Goal: Book appointment/travel/reservation

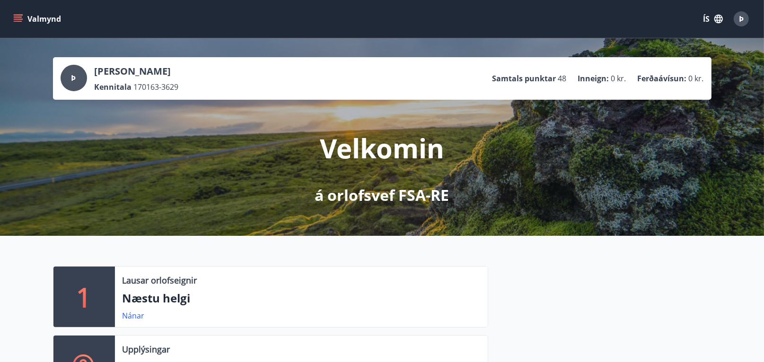
click at [16, 18] on icon "menu" at bounding box center [17, 18] width 9 height 9
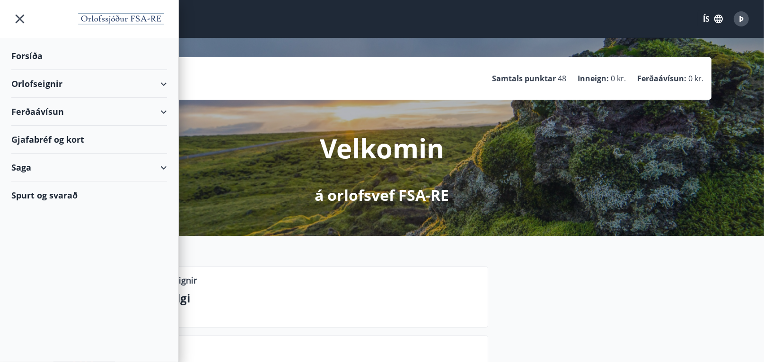
click at [27, 54] on div "Forsíða" at bounding box center [89, 56] width 156 height 28
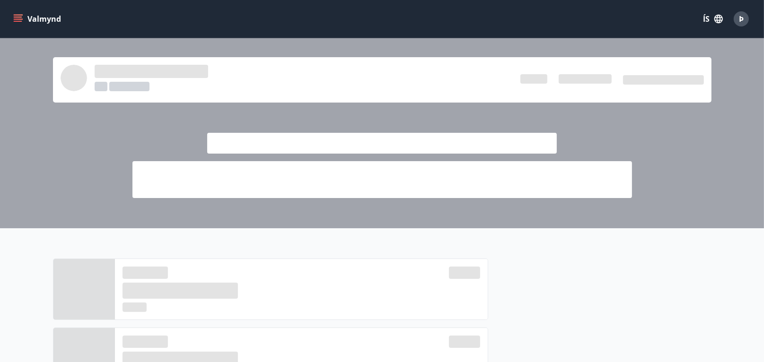
click at [15, 15] on icon "menu" at bounding box center [19, 15] width 10 height 1
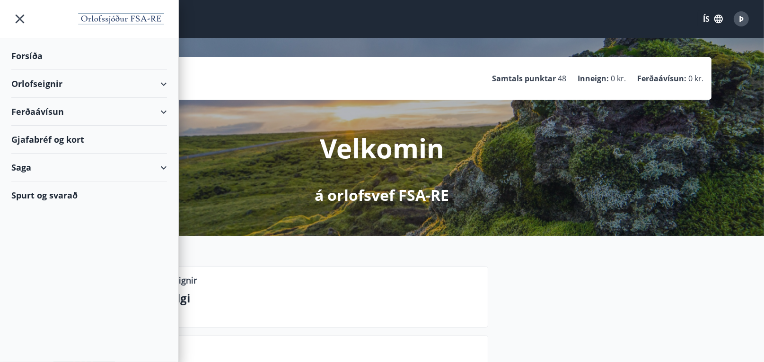
click at [47, 84] on div "Orlofseignir" at bounding box center [89, 84] width 156 height 28
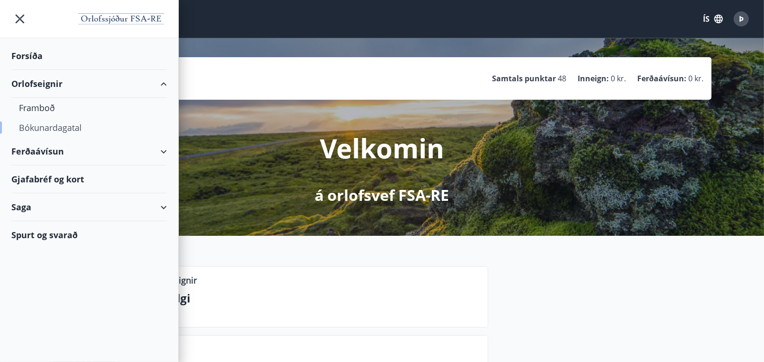
click at [46, 125] on div "Bókunardagatal" at bounding box center [89, 128] width 140 height 20
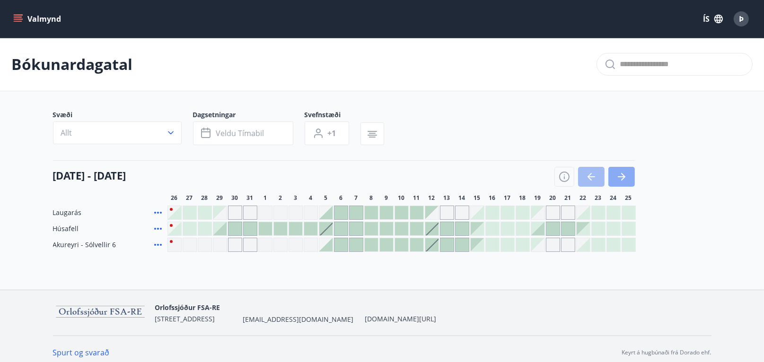
click at [628, 180] on button "button" at bounding box center [621, 177] width 26 height 20
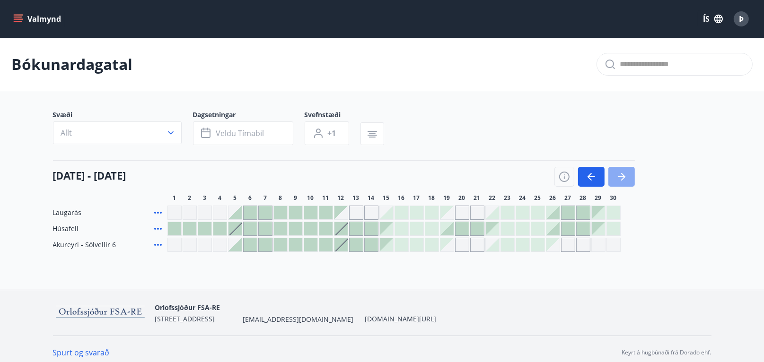
click at [628, 180] on button "button" at bounding box center [621, 177] width 26 height 20
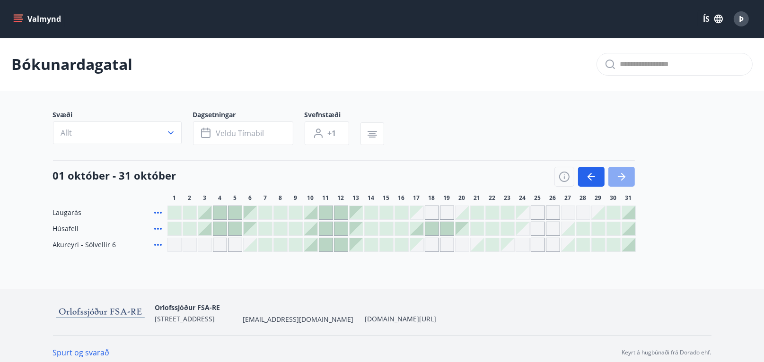
click at [628, 180] on button "button" at bounding box center [621, 177] width 26 height 20
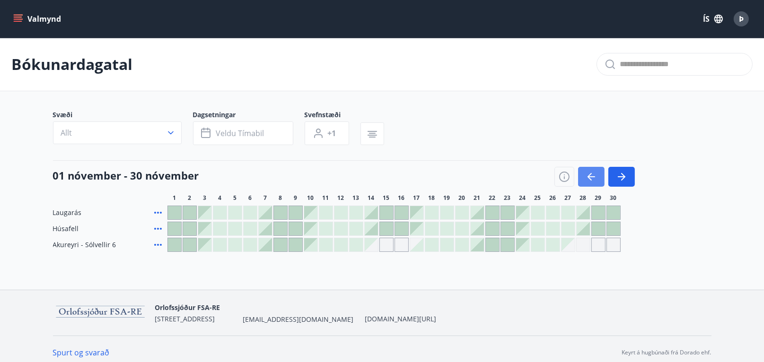
click at [591, 176] on icon "button" at bounding box center [590, 176] width 11 height 11
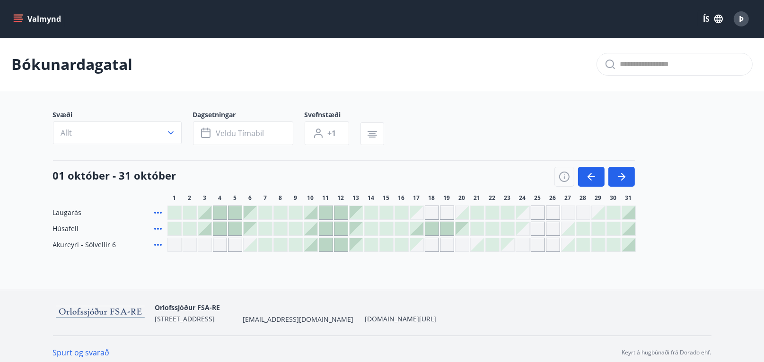
click at [622, 241] on div at bounding box center [628, 244] width 13 height 13
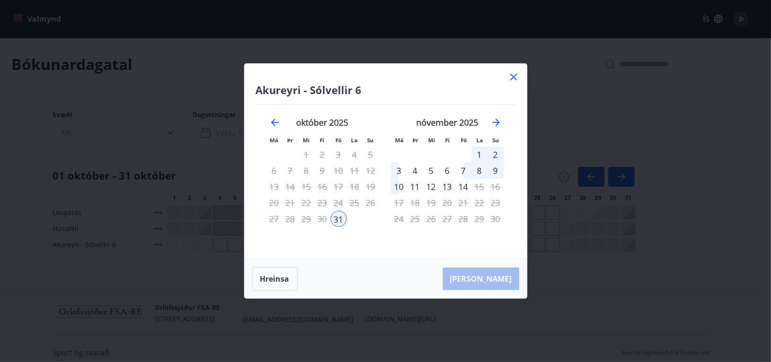
click at [496, 155] on div "2" at bounding box center [496, 155] width 16 height 16
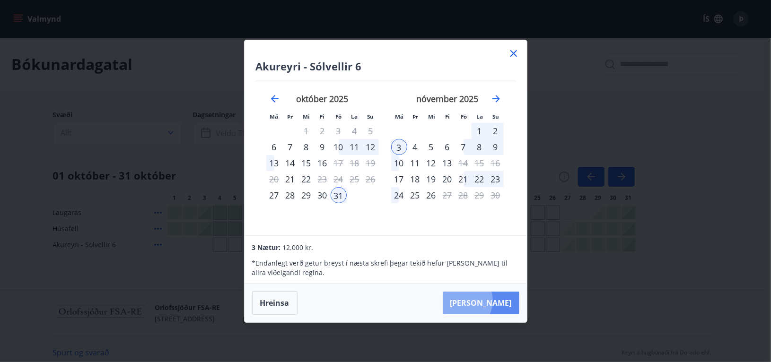
click at [490, 301] on button "[PERSON_NAME]" at bounding box center [481, 303] width 77 height 23
